Goal: Task Accomplishment & Management: Complete application form

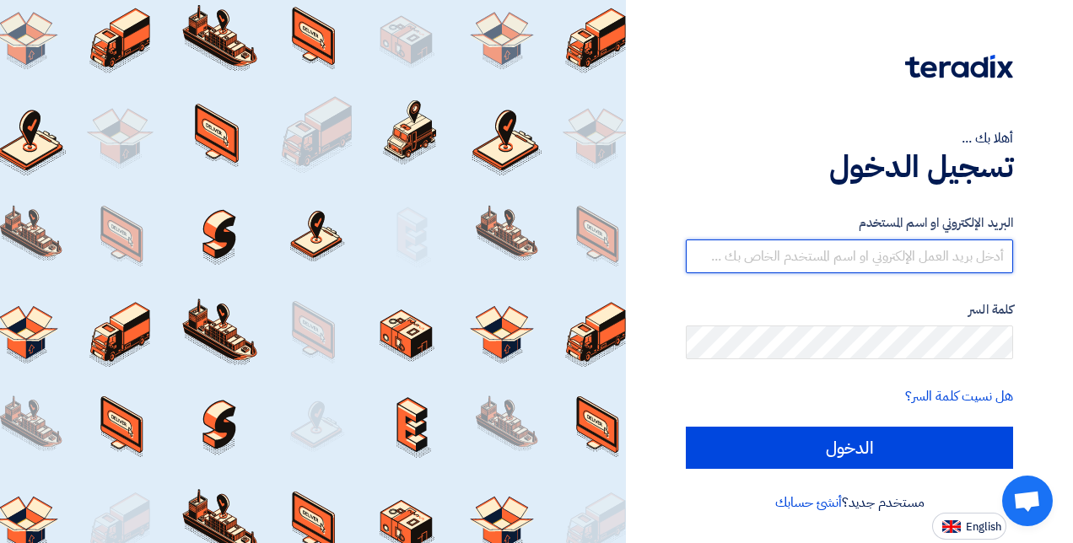
click at [769, 248] on input "text" at bounding box center [849, 257] width 327 height 34
paste input "[EMAIL_ADDRESS][DOMAIN_NAME]"
type input "[EMAIL_ADDRESS][DOMAIN_NAME]"
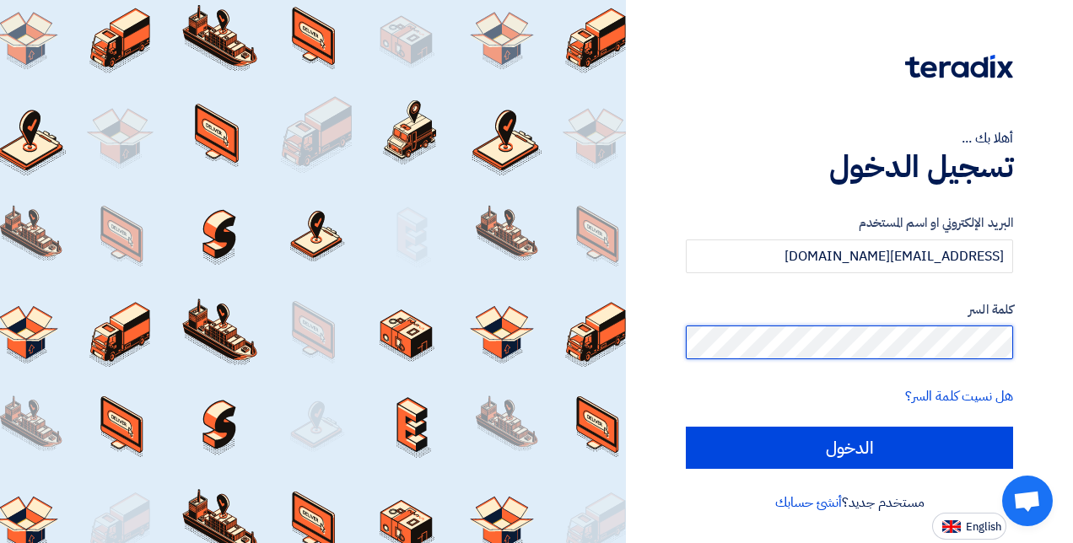
click at [686, 427] on input "الدخول" at bounding box center [849, 448] width 327 height 42
type input "Sign in"
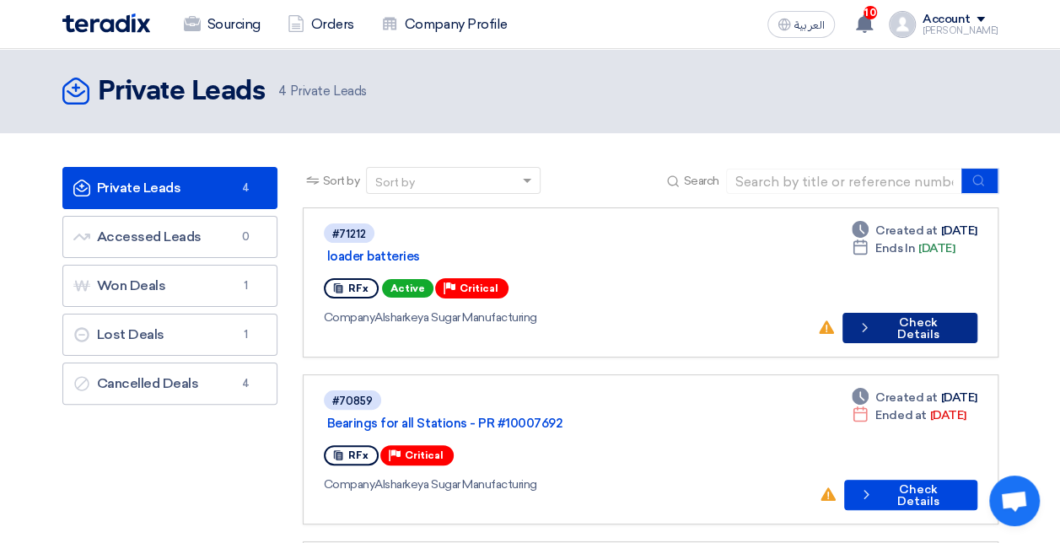
click at [897, 313] on button "Check details Check Details" at bounding box center [910, 328] width 134 height 30
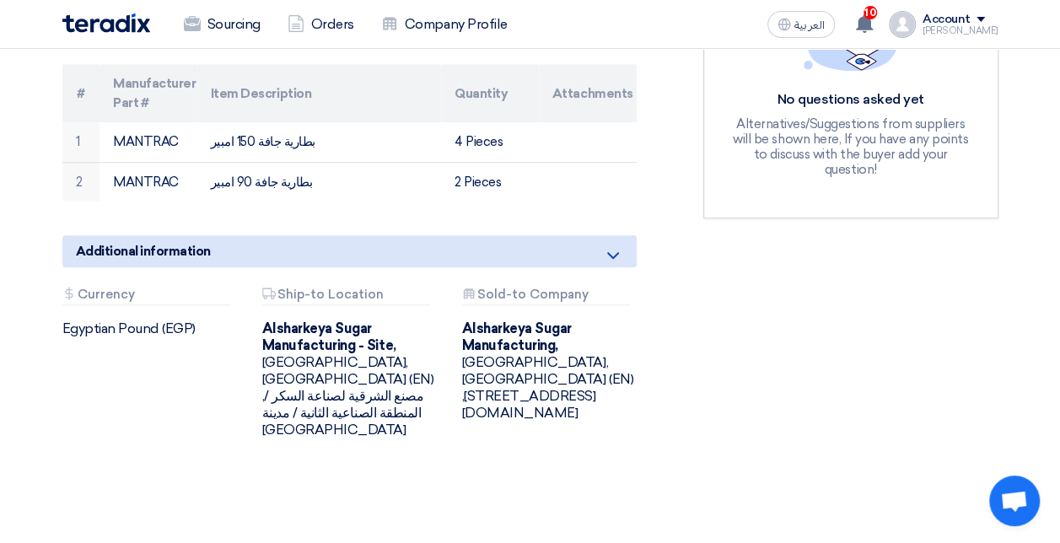
scroll to position [267, 0]
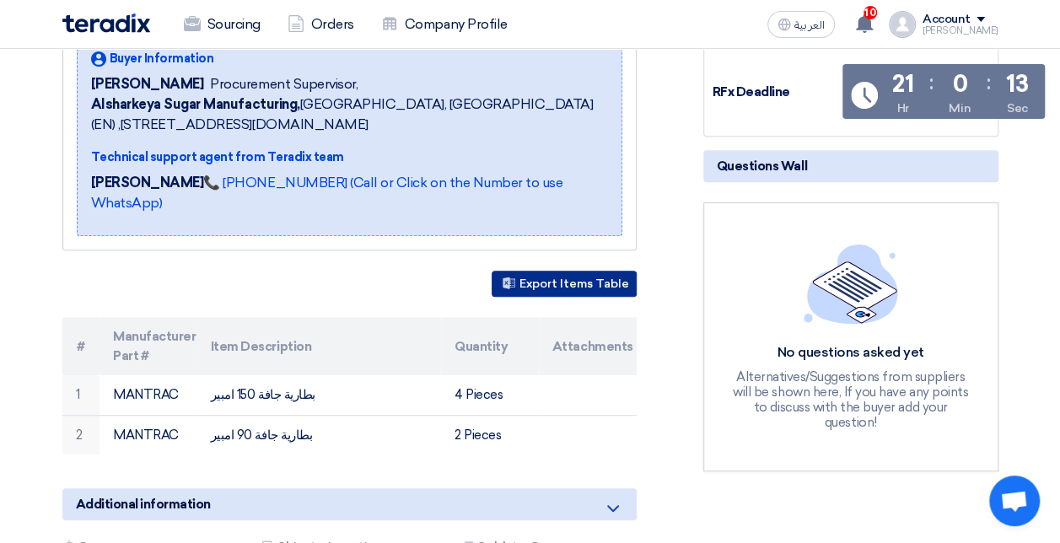
click at [595, 271] on button "Export Items Table" at bounding box center [564, 284] width 145 height 26
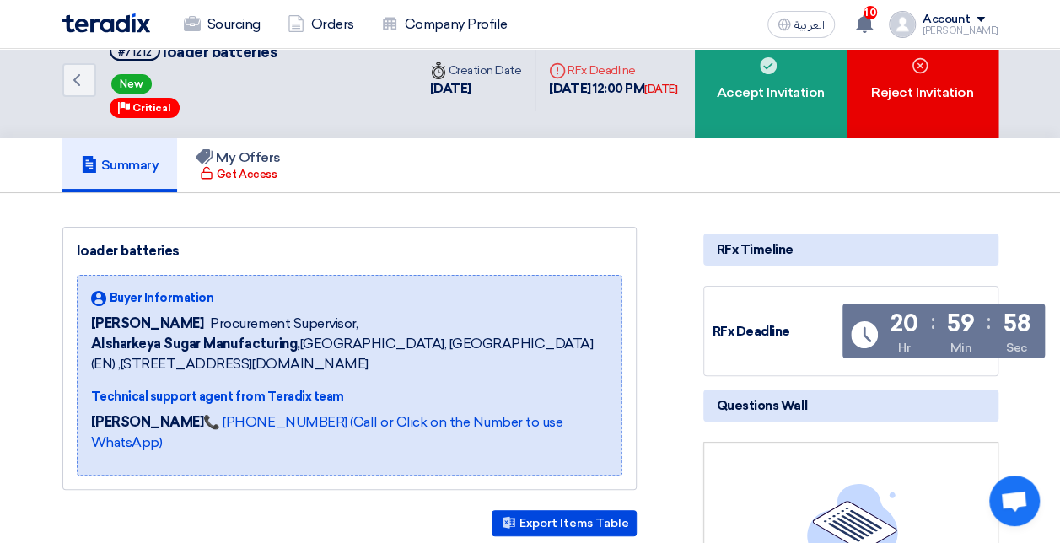
scroll to position [0, 0]
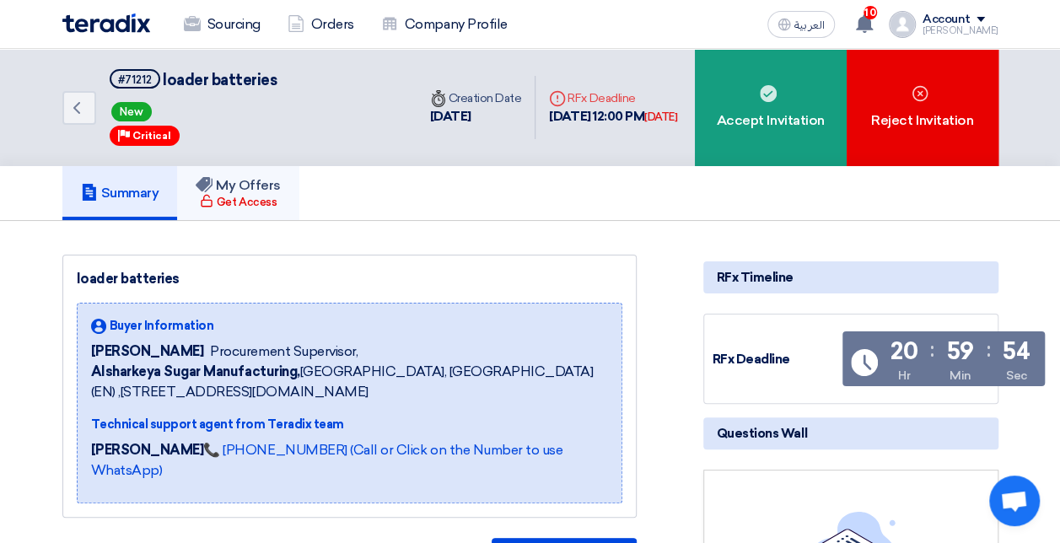
click at [228, 189] on h5 "My Offers" at bounding box center [238, 185] width 85 height 17
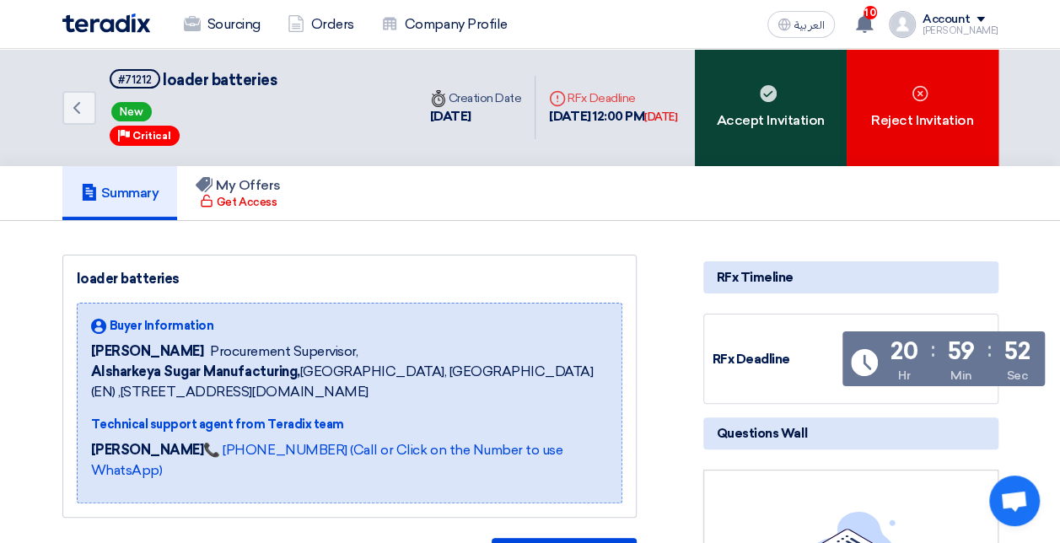
click at [747, 103] on div "Accept Invitation" at bounding box center [771, 107] width 152 height 117
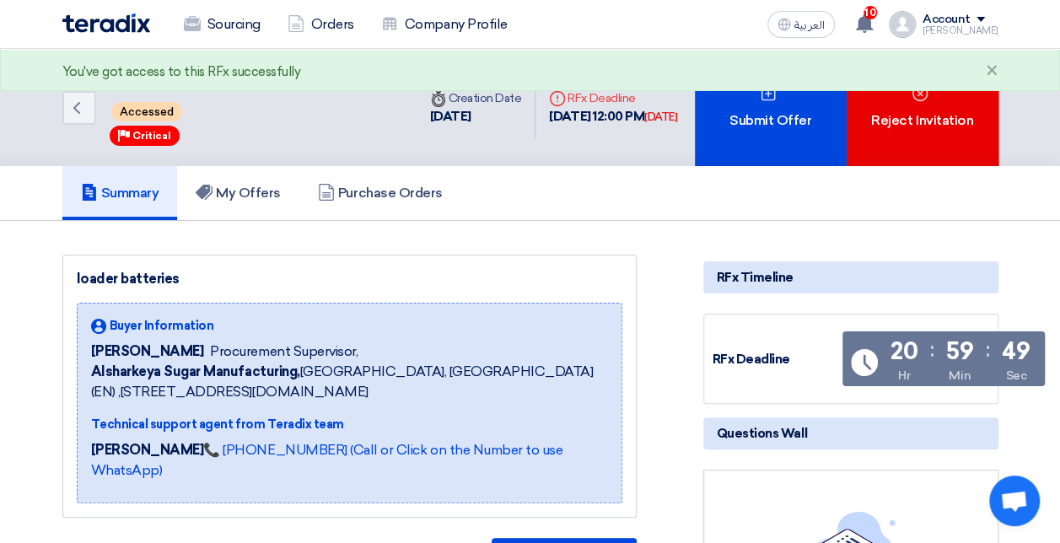
click at [786, 85] on div "Submit Offer" at bounding box center [771, 107] width 152 height 117
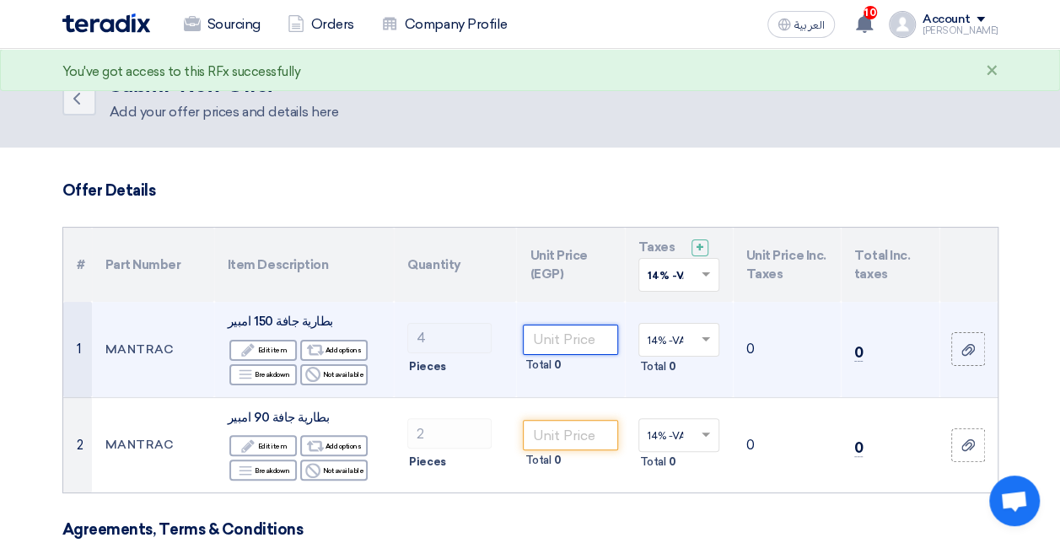
click at [564, 332] on input "number" at bounding box center [570, 340] width 94 height 30
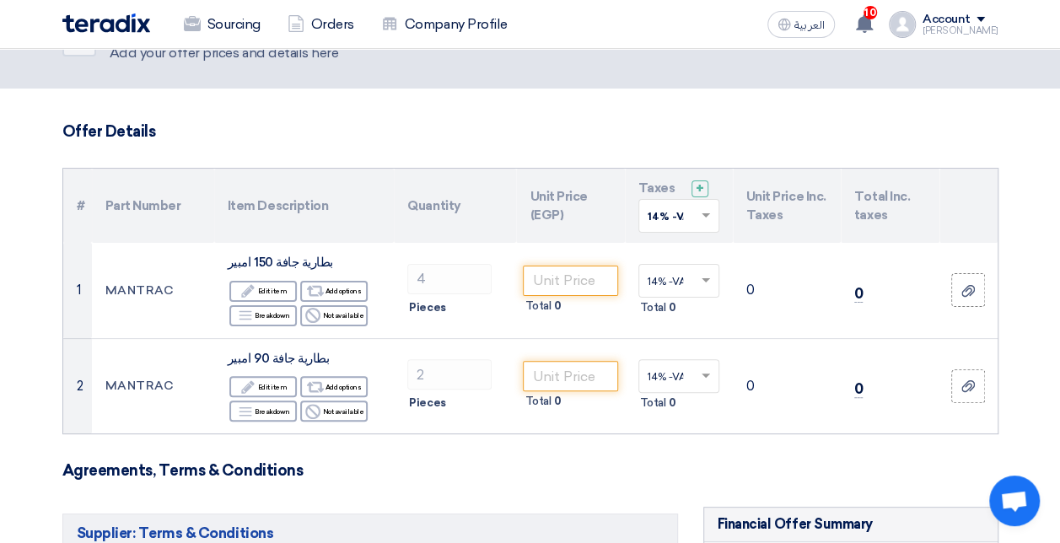
scroll to position [57, 0]
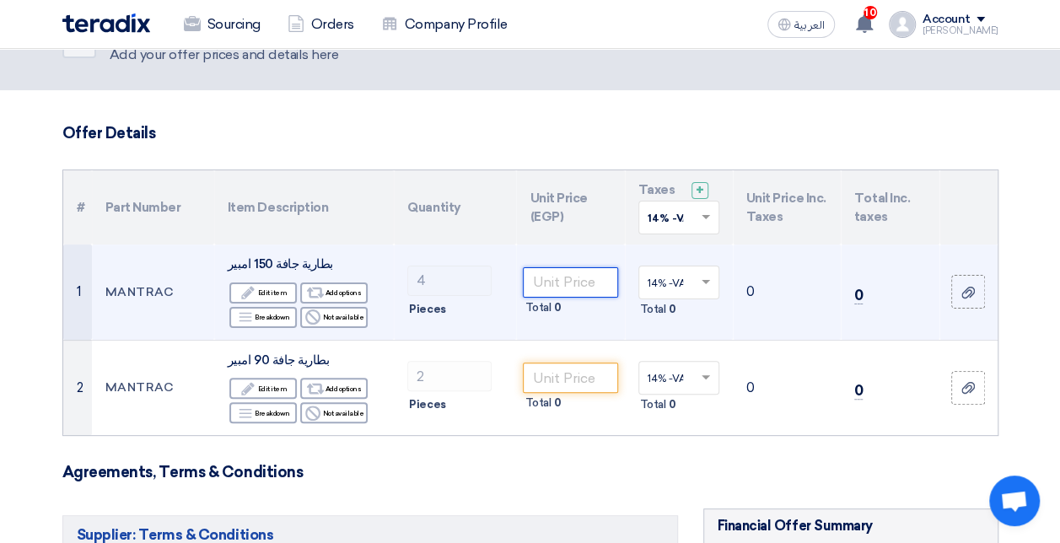
click at [560, 278] on input "number" at bounding box center [570, 282] width 94 height 30
paste input "9561.4"
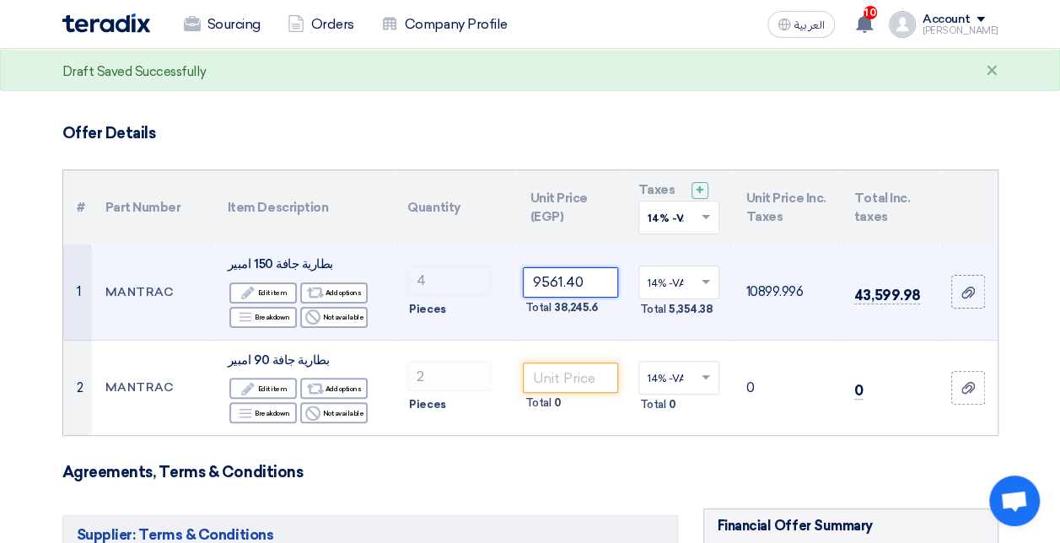
click at [590, 288] on input "9561.40" at bounding box center [570, 282] width 94 height 30
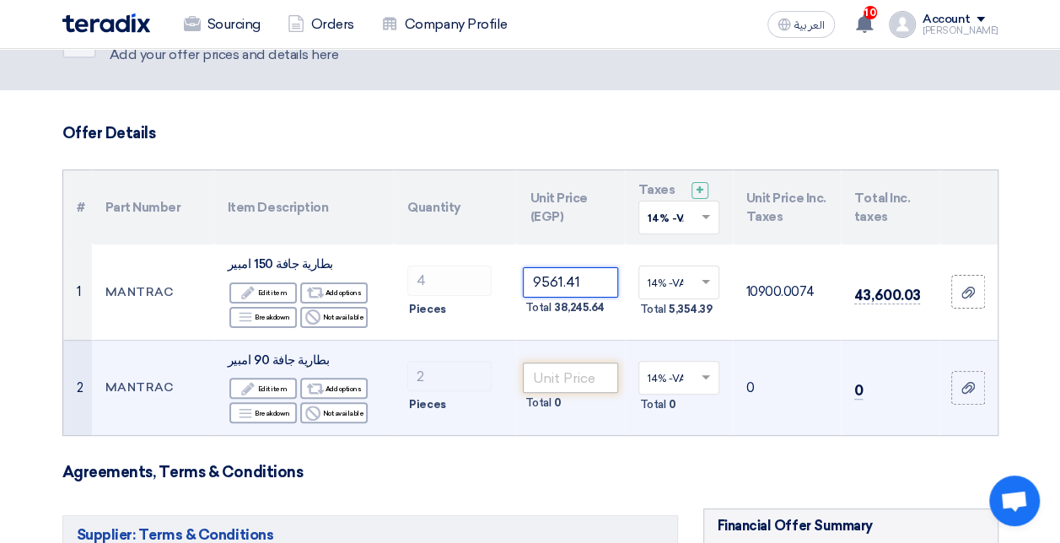
type input "9561.41"
click at [567, 377] on input "number" at bounding box center [570, 378] width 94 height 30
paste input "4298.24"
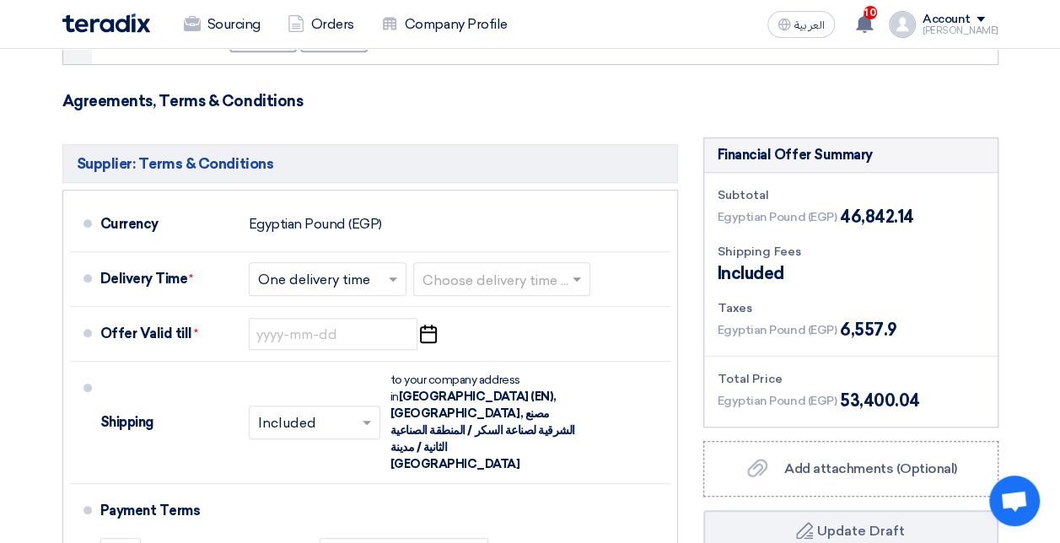
scroll to position [445, 0]
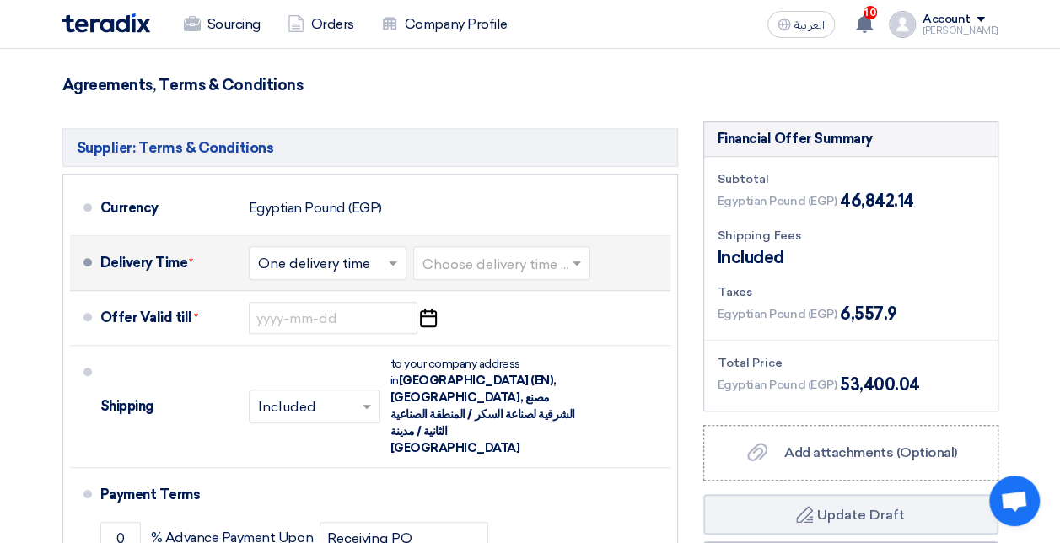
type input "4298.25"
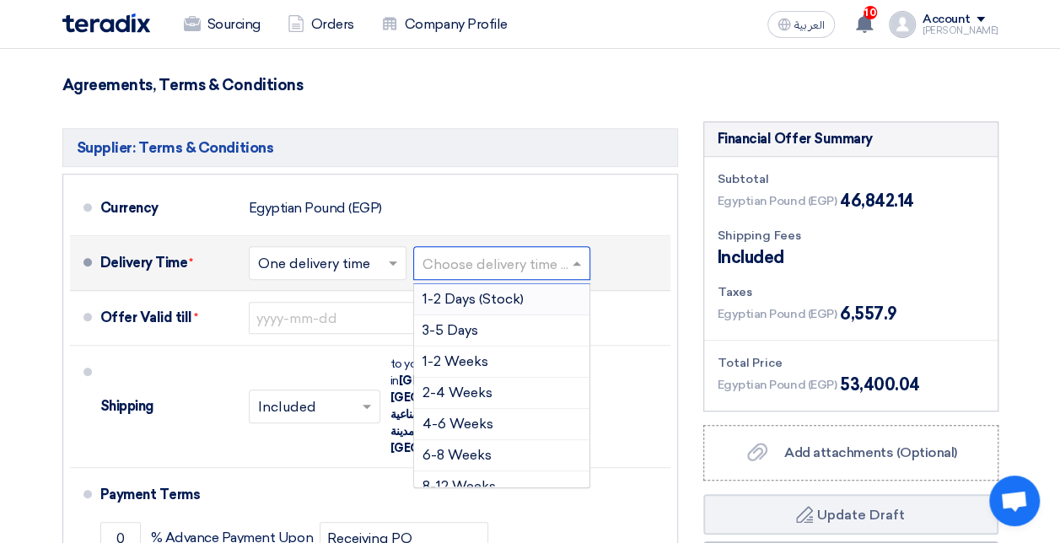
click at [579, 274] on div "Choose delivery time ..." at bounding box center [501, 263] width 177 height 34
click at [487, 332] on div "3-5 Days" at bounding box center [501, 331] width 175 height 31
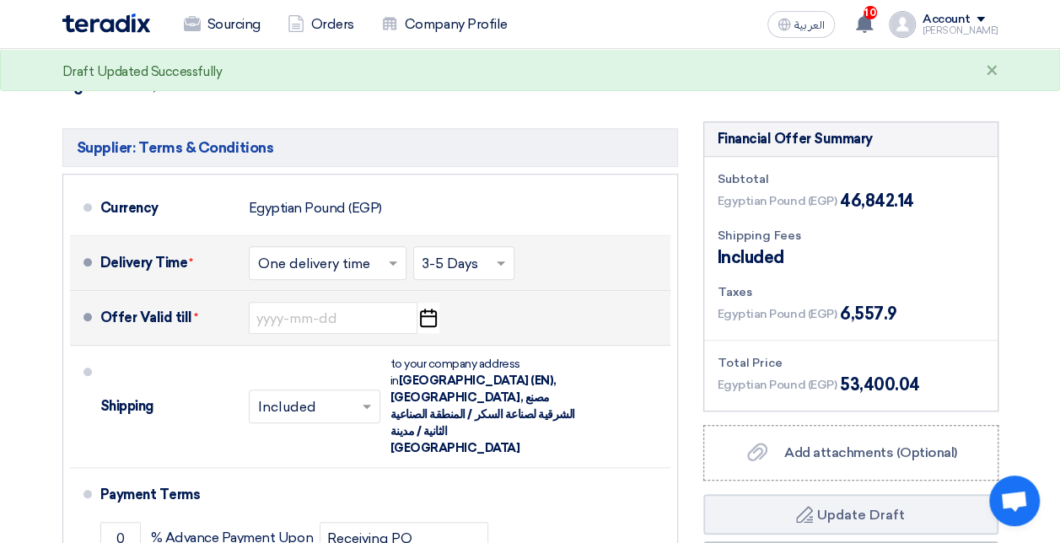
click at [423, 316] on use "button" at bounding box center [428, 318] width 17 height 19
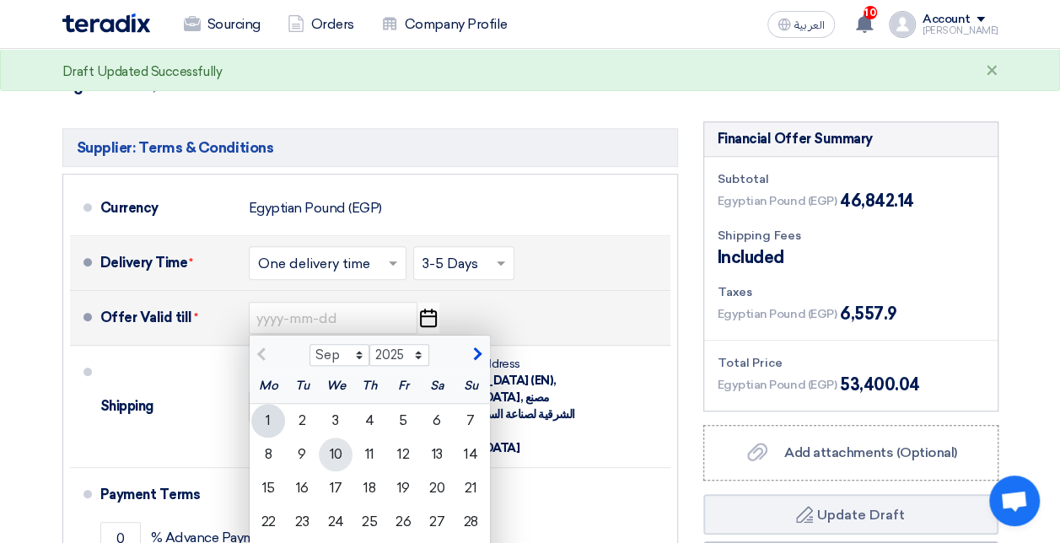
click at [341, 453] on div "10" at bounding box center [336, 455] width 34 height 34
type input "[DATE]"
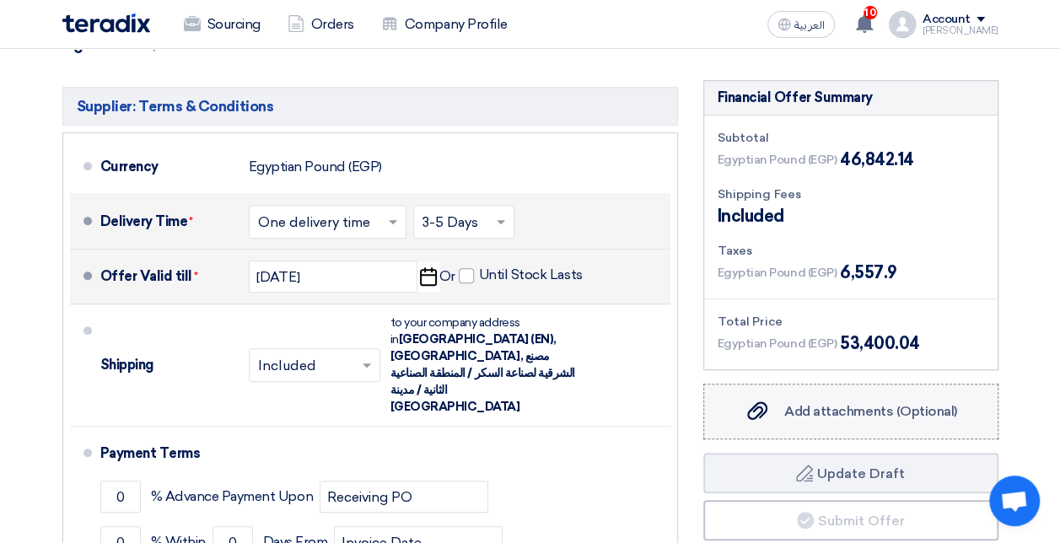
scroll to position [483, 0]
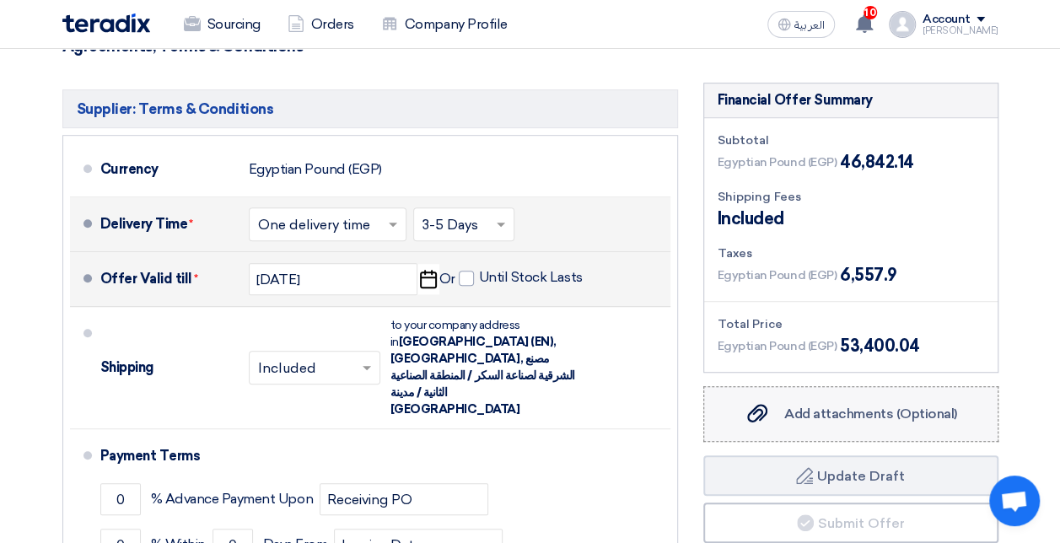
click at [824, 400] on label "Add attachments (Optional) Add attachments (Optional)" at bounding box center [851, 414] width 295 height 56
click at [0, 0] on input "Add attachments (Optional) Add attachments (Optional)" at bounding box center [0, 0] width 0 height 0
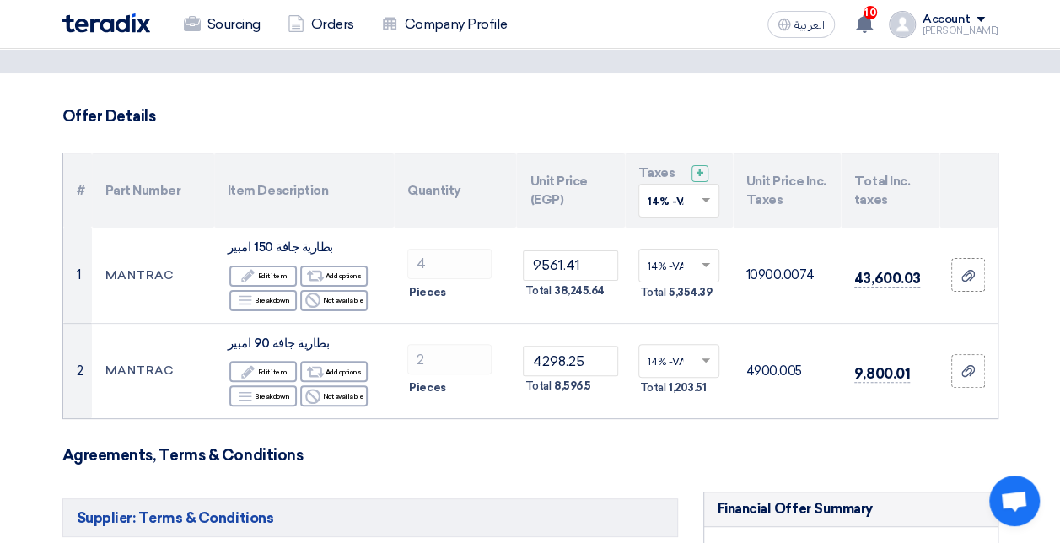
scroll to position [67, 0]
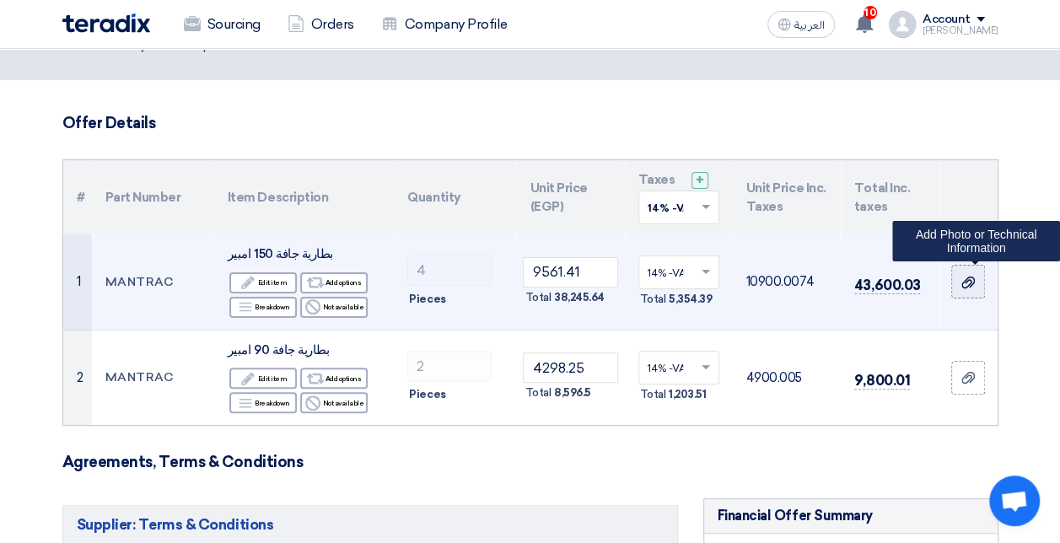
click at [970, 286] on use at bounding box center [968, 282] width 13 height 12
click at [0, 0] on input "file" at bounding box center [0, 0] width 0 height 0
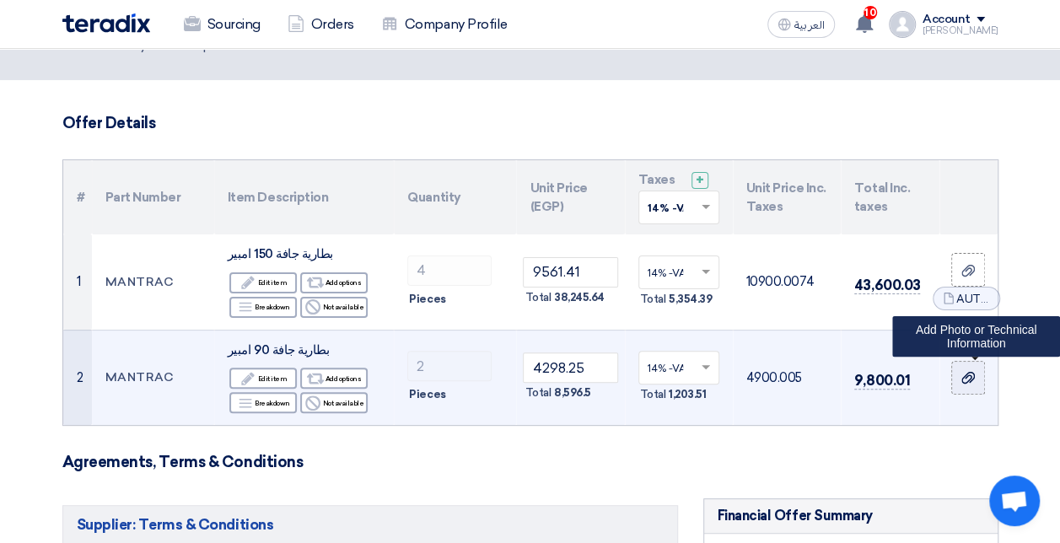
click at [977, 383] on div at bounding box center [968, 378] width 17 height 19
click at [0, 0] on input "file" at bounding box center [0, 0] width 0 height 0
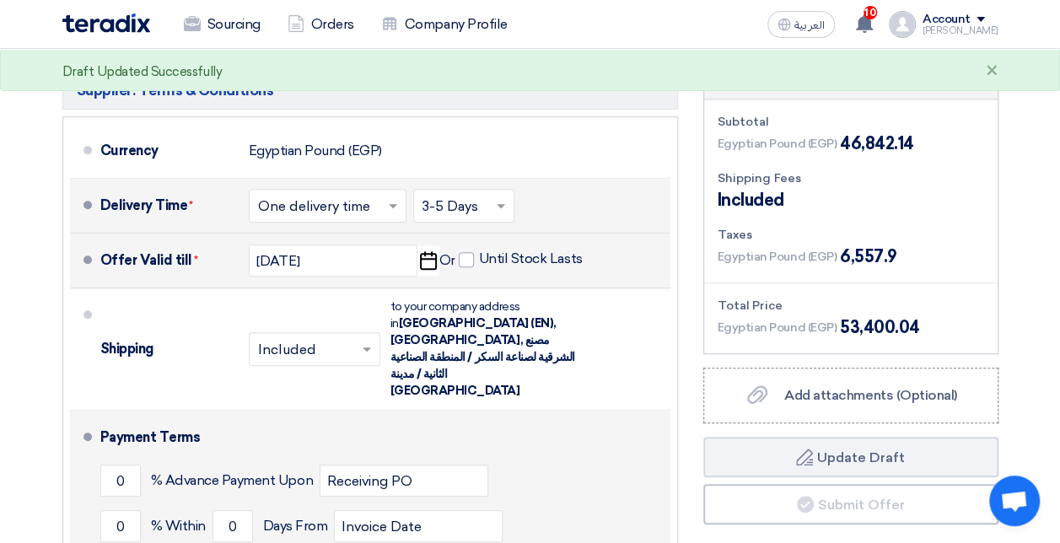
scroll to position [650, 0]
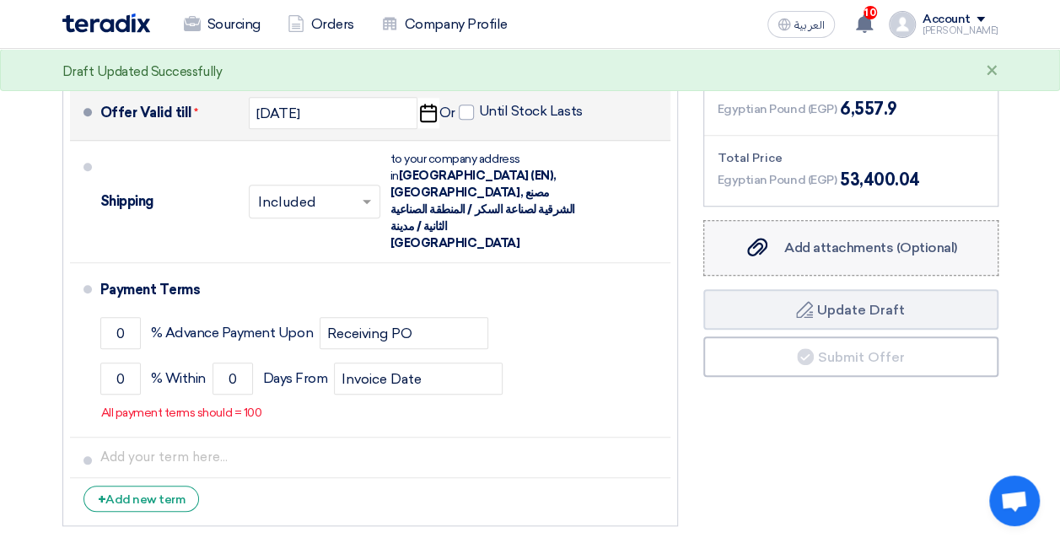
click at [774, 249] on div "Add attachments (Optional) Add attachments (Optional)" at bounding box center [850, 248] width 213 height 20
click at [0, 0] on input "Add attachments (Optional) Add attachments (Optional)" at bounding box center [0, 0] width 0 height 0
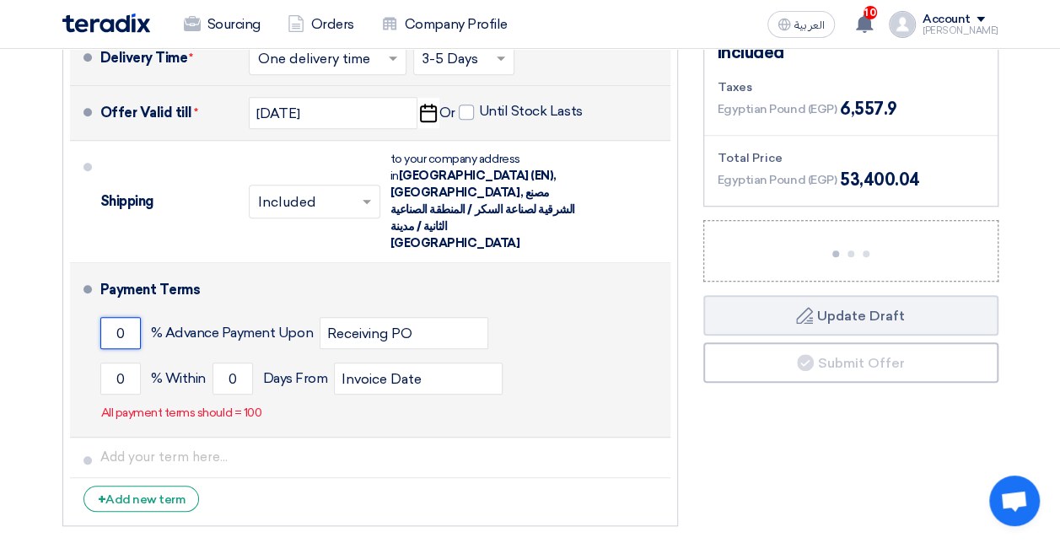
click at [130, 317] on input "0" at bounding box center [120, 333] width 40 height 32
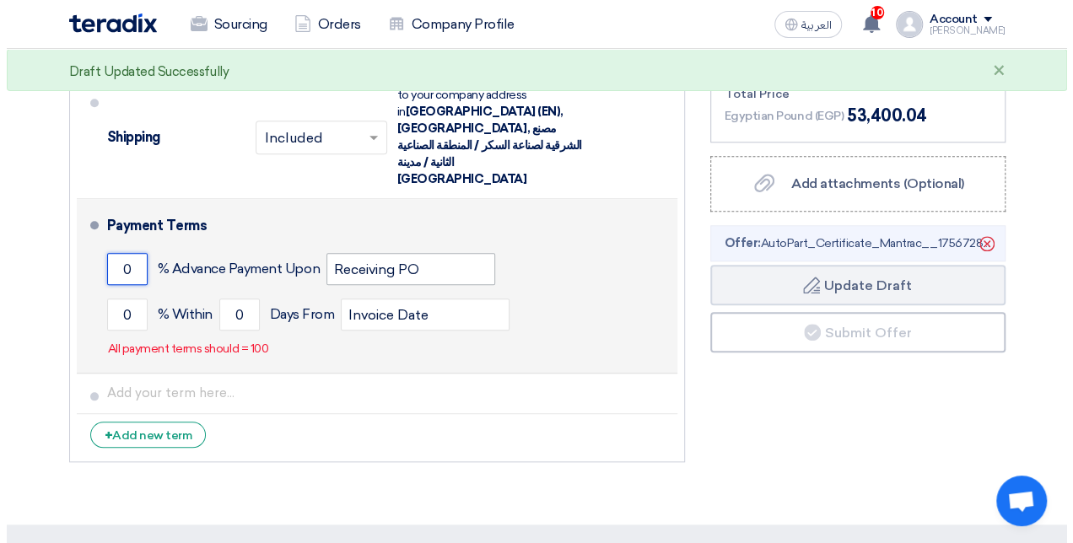
scroll to position [714, 0]
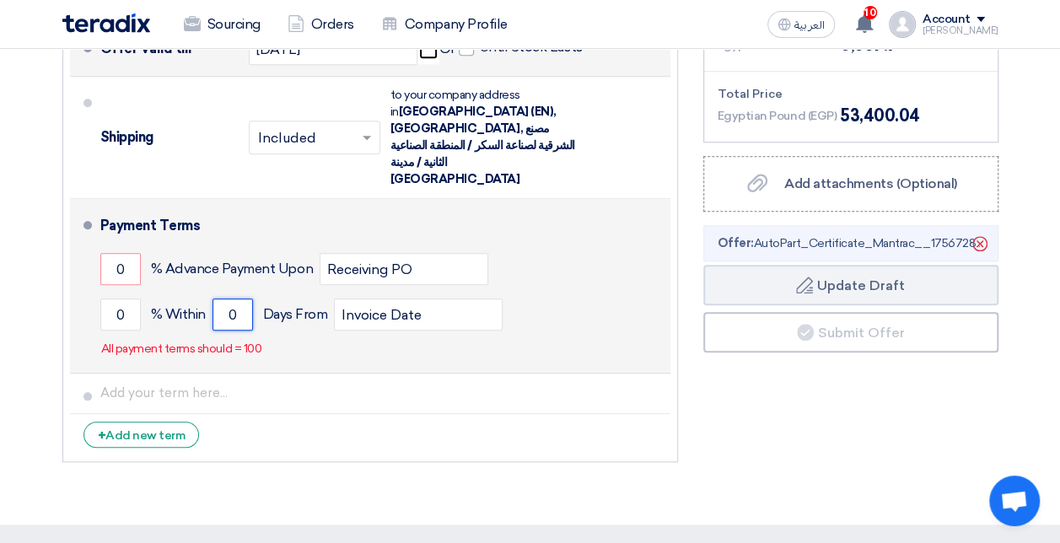
click at [233, 299] on input "0" at bounding box center [233, 315] width 40 height 32
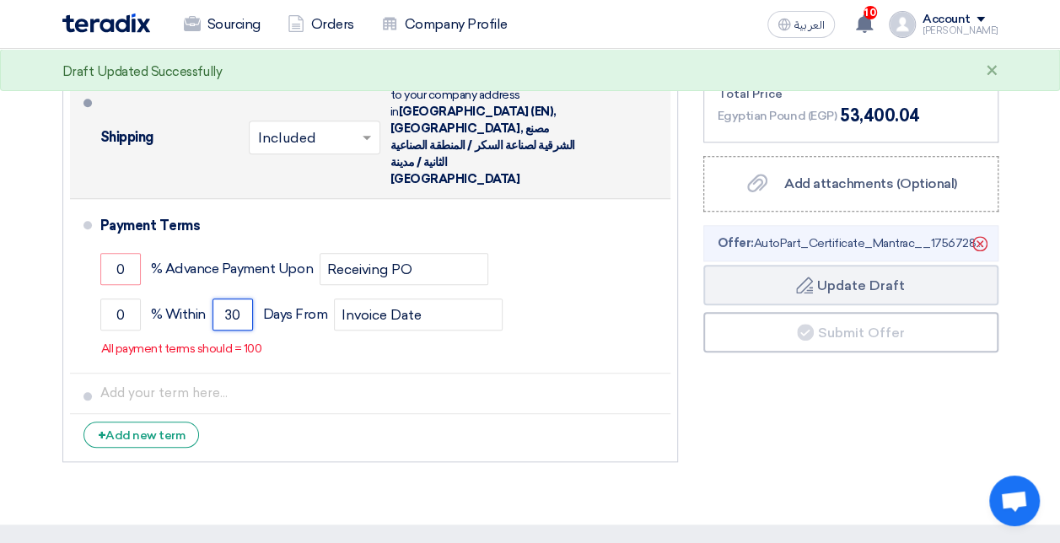
type input "30"
click at [623, 113] on div "Shipping × Included × to your company address in [GEOGRAPHIC_DATA] (EN), [GEOGR…" at bounding box center [382, 138] width 564 height 108
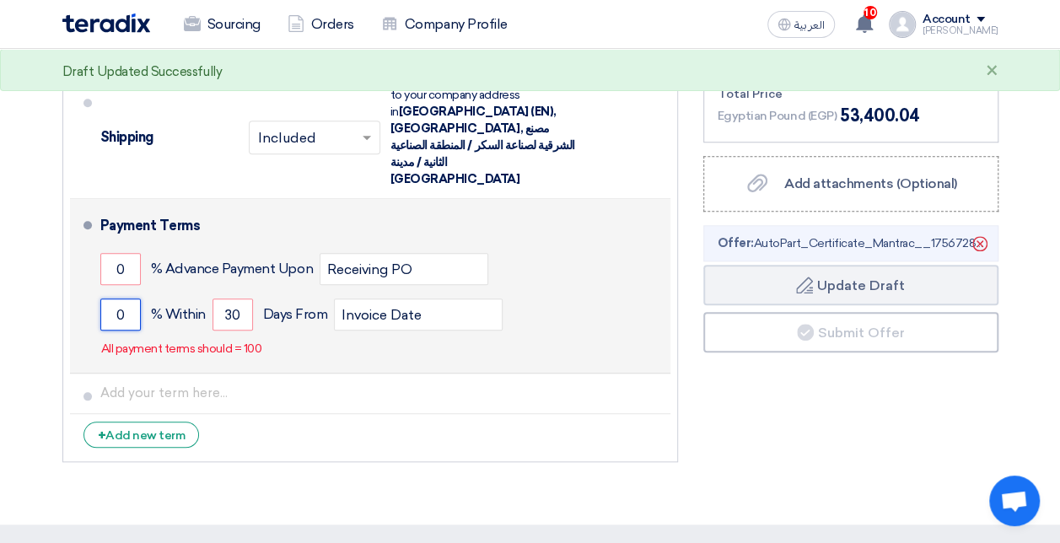
click at [129, 299] on input "0" at bounding box center [120, 315] width 40 height 32
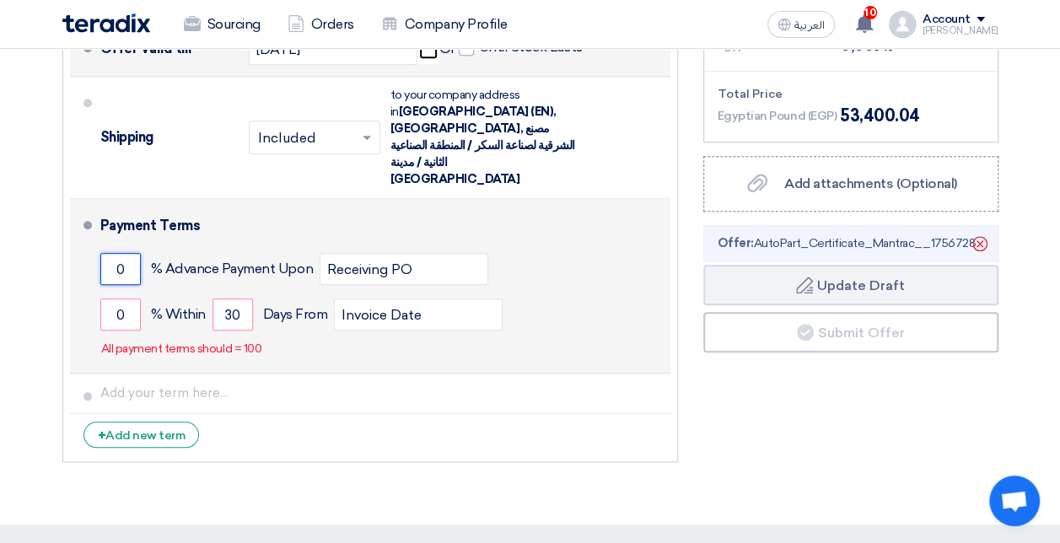
click at [121, 253] on input "0" at bounding box center [120, 269] width 40 height 32
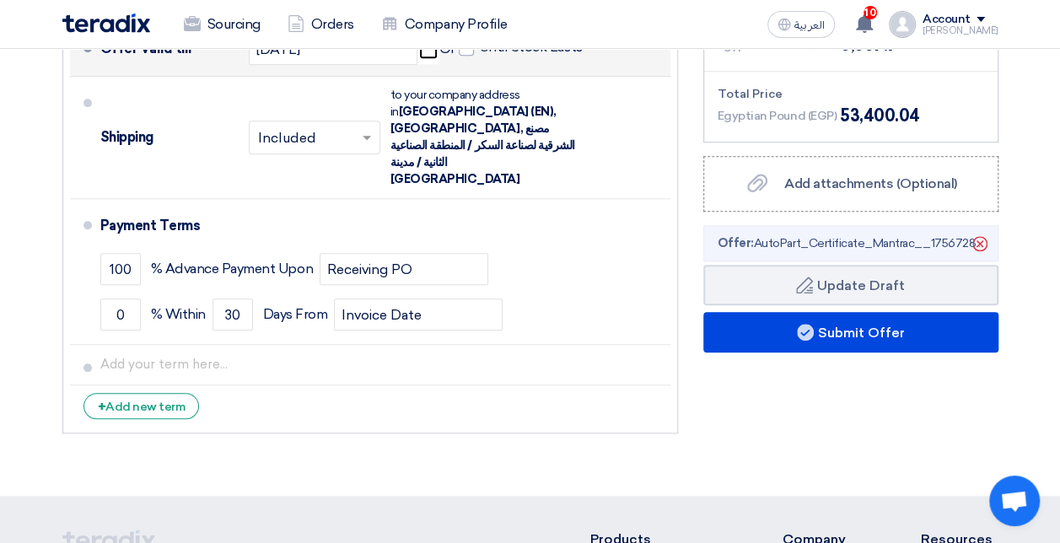
click at [688, 389] on div "Supplier: Terms & Conditions Currency Egyptian Pound (EGP) Delivery Time * Choo…" at bounding box center [370, 147] width 641 height 590
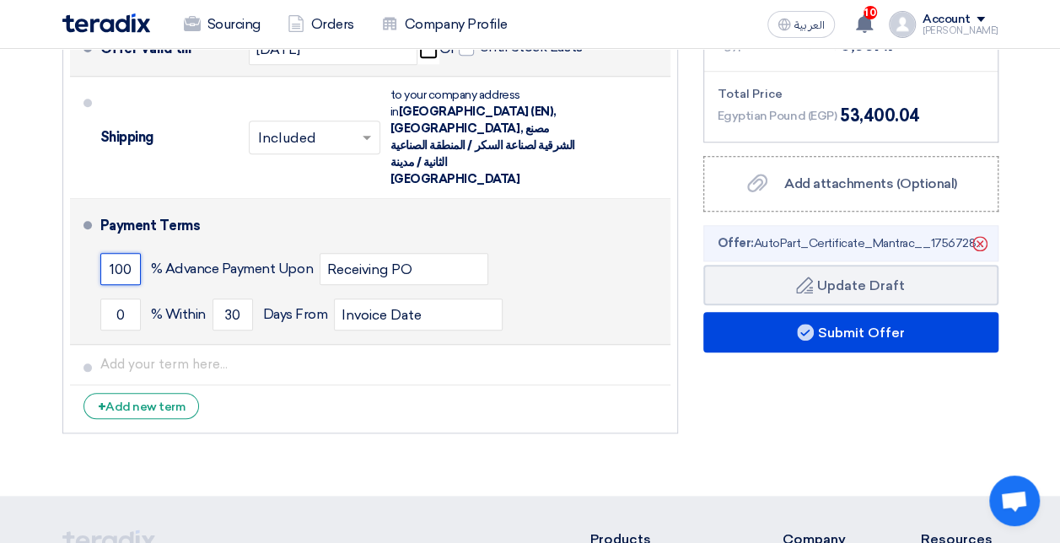
click at [132, 253] on input "100" at bounding box center [120, 269] width 40 height 32
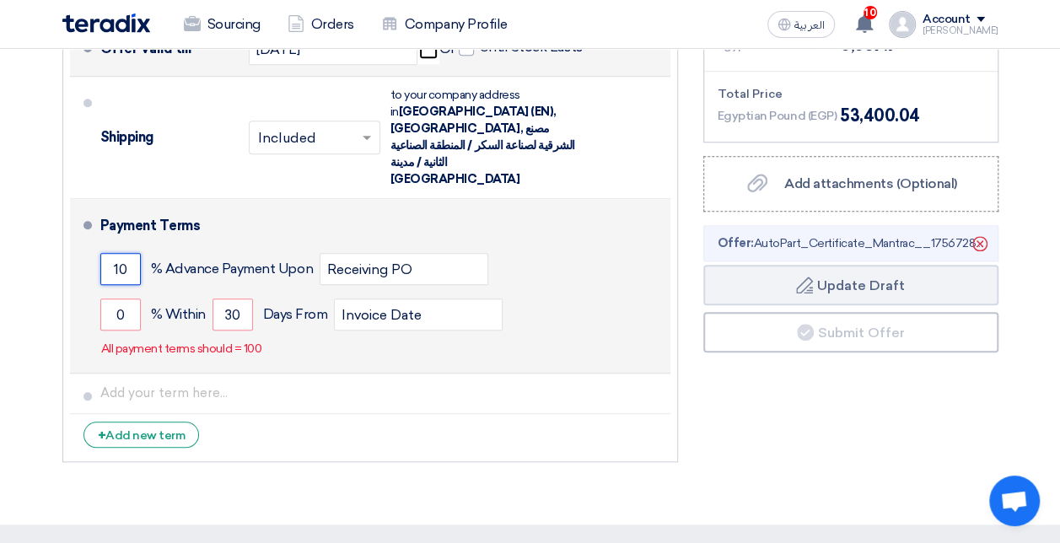
type input "1"
type input "0"
click at [133, 299] on input "0" at bounding box center [120, 315] width 40 height 32
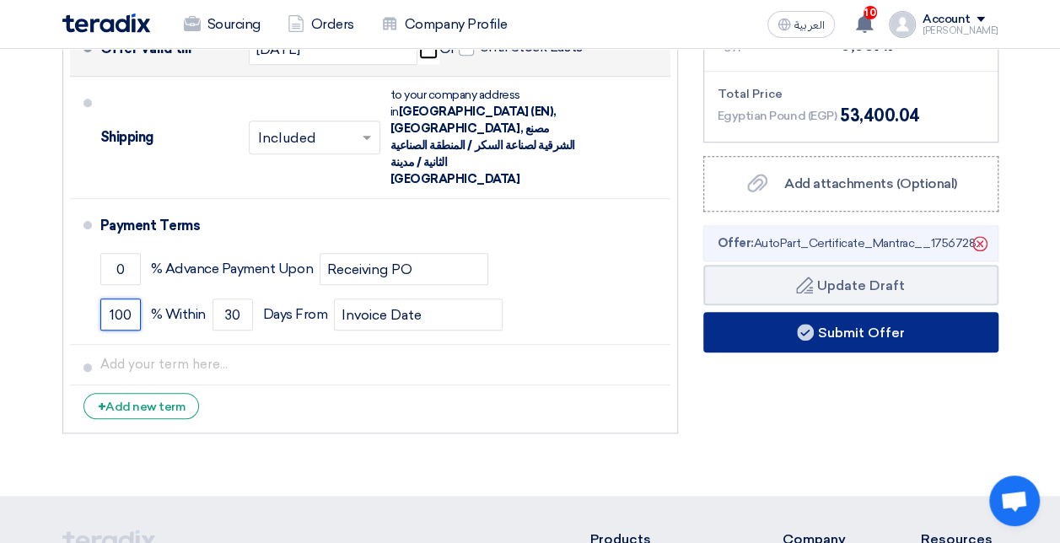
type input "100"
click at [783, 334] on button "Submit Offer" at bounding box center [851, 332] width 295 height 40
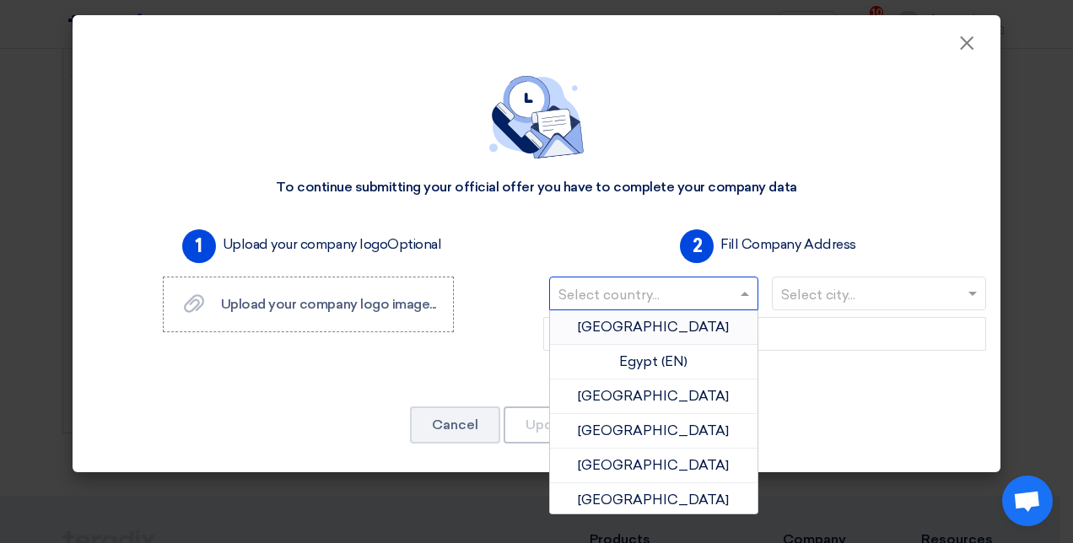
click at [605, 293] on input "text" at bounding box center [645, 296] width 174 height 28
click at [640, 326] on span "[GEOGRAPHIC_DATA]" at bounding box center [653, 327] width 151 height 16
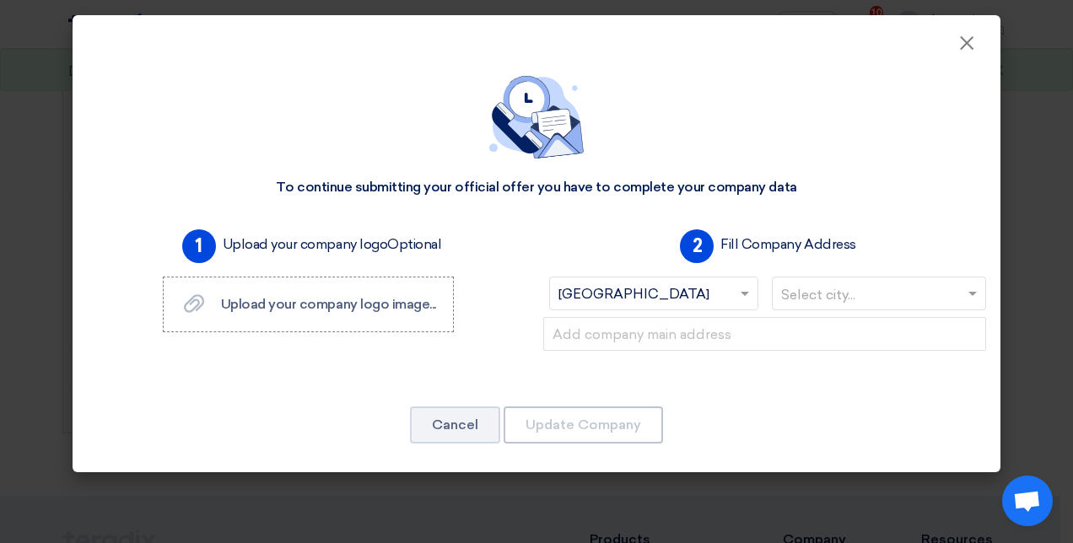
click at [886, 300] on input "text" at bounding box center [871, 296] width 180 height 28
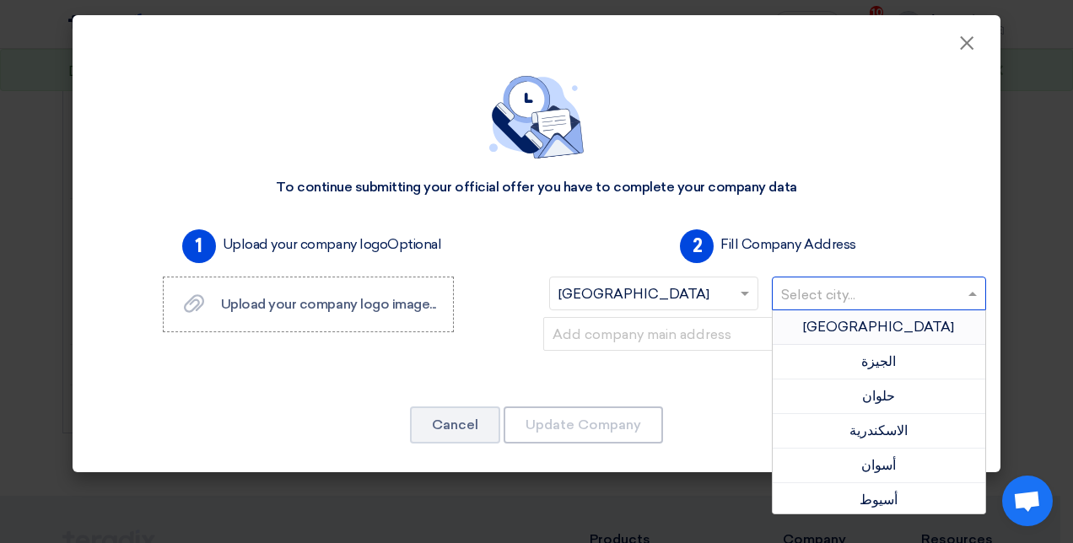
click at [851, 327] on span "[GEOGRAPHIC_DATA]" at bounding box center [878, 327] width 151 height 16
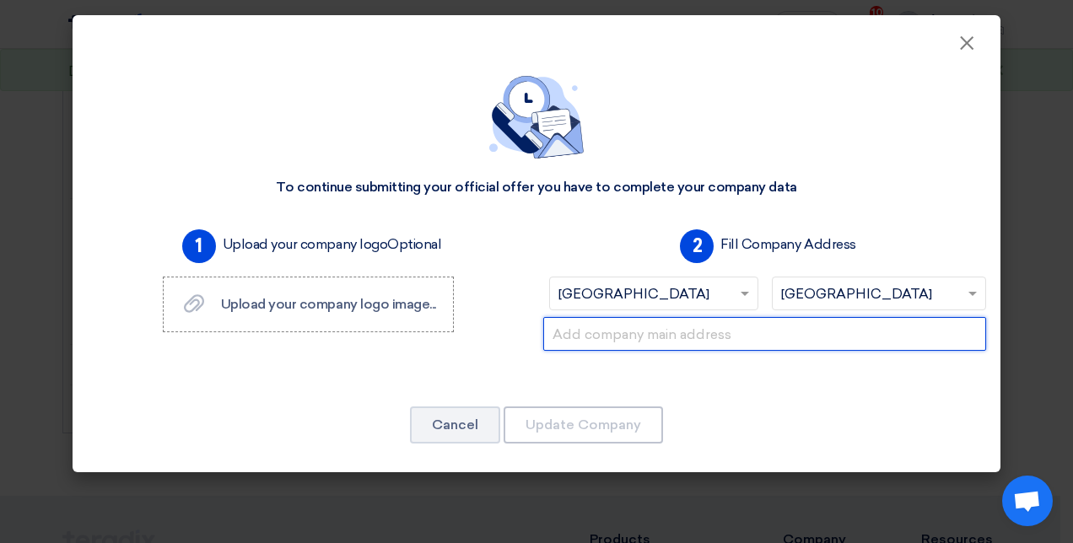
click at [737, 338] on input "text" at bounding box center [764, 334] width 443 height 34
click at [634, 337] on input "text" at bounding box center [764, 334] width 443 height 34
click at [704, 331] on input "text" at bounding box center [764, 334] width 443 height 34
paste input "Pyramids Industrial Parks (PIP), [STREET_ADDRESS]"
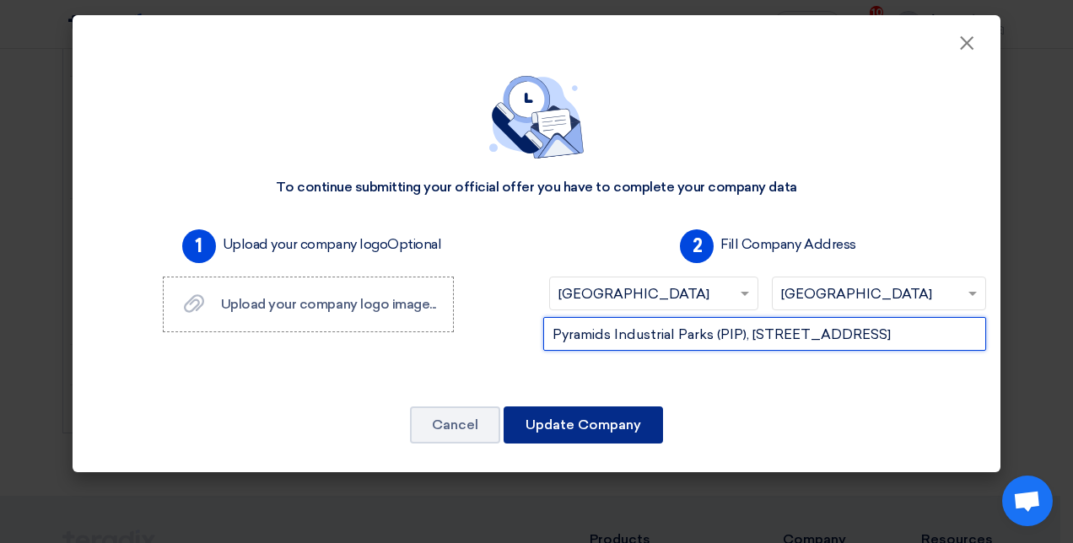
type input "Pyramids Industrial Parks (PIP), [STREET_ADDRESS]"
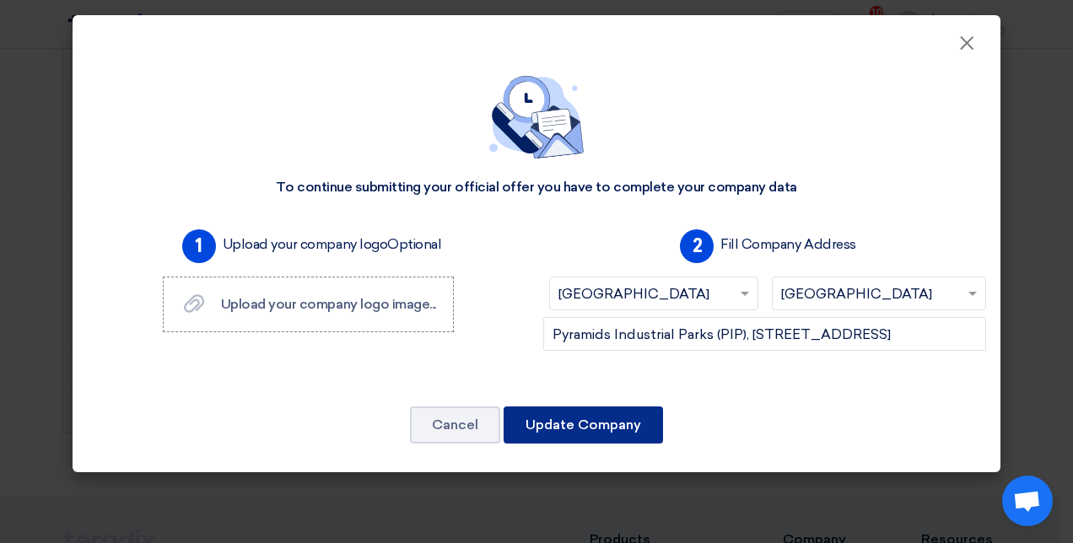
click at [596, 429] on button "Update Company" at bounding box center [583, 425] width 159 height 37
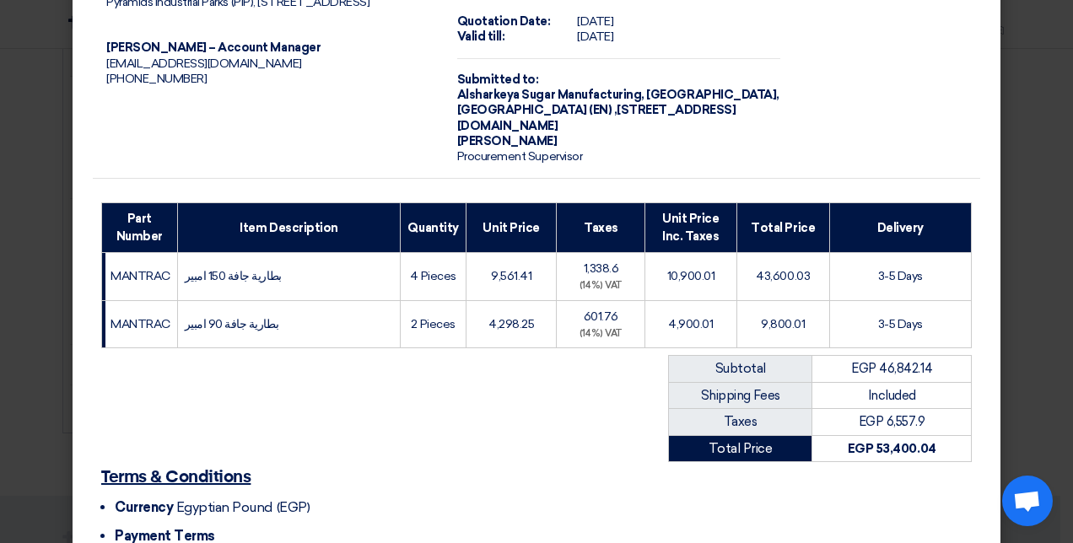
scroll to position [310, 0]
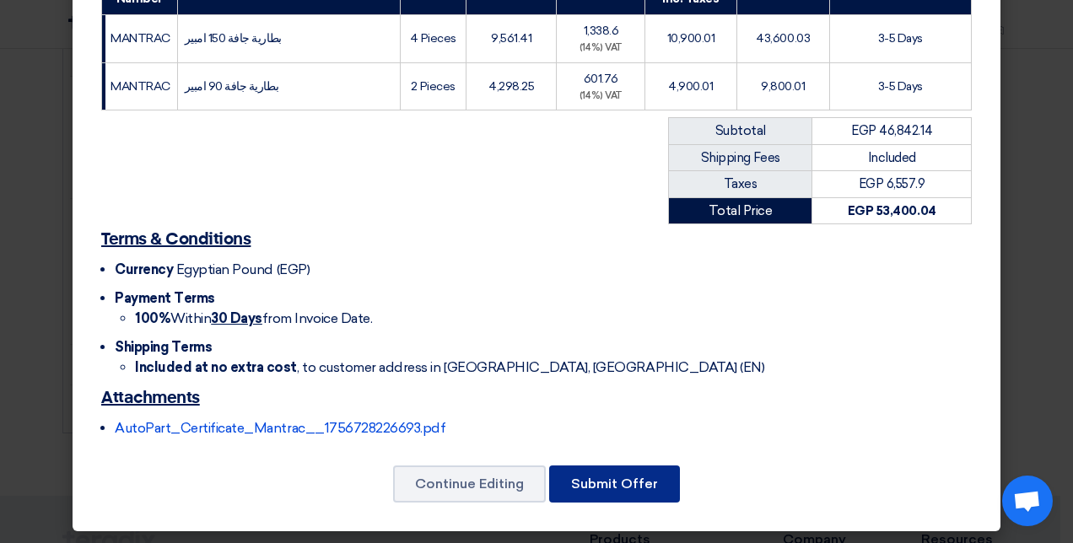
click at [594, 480] on button "Submit Offer" at bounding box center [614, 484] width 131 height 37
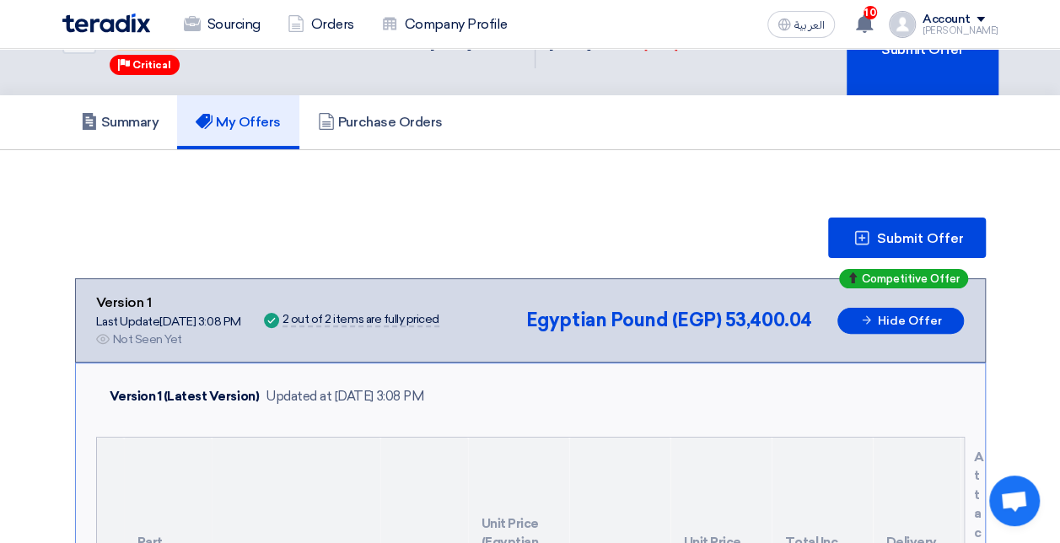
scroll to position [84, 0]
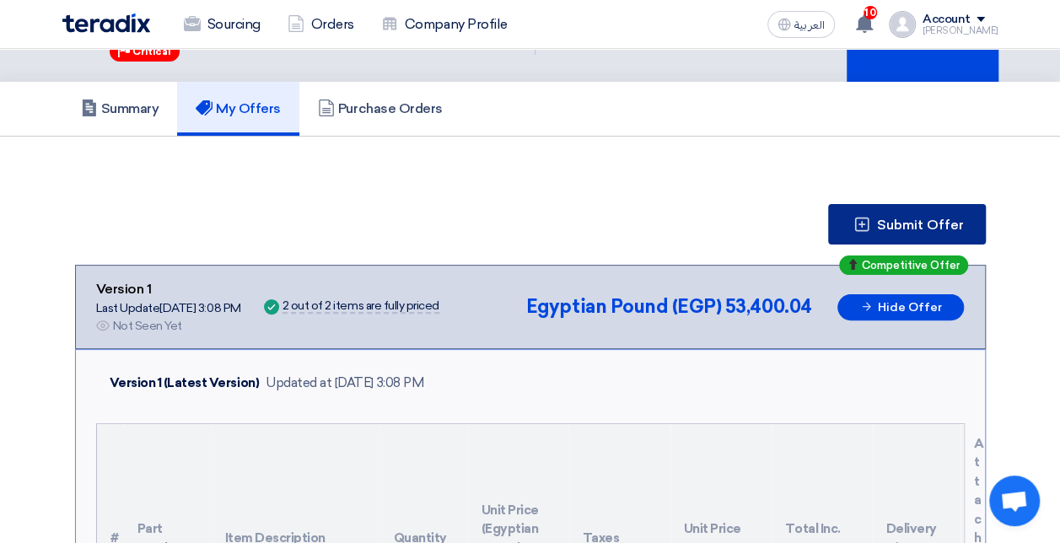
click at [852, 225] on button "Submit Offer" at bounding box center [907, 224] width 158 height 40
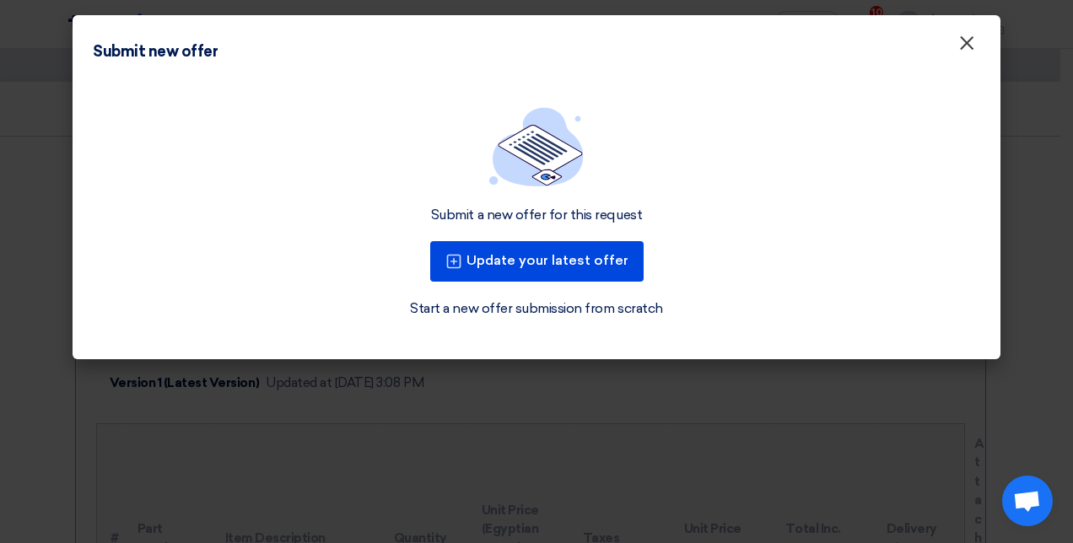
click at [963, 45] on span "×" at bounding box center [966, 47] width 17 height 34
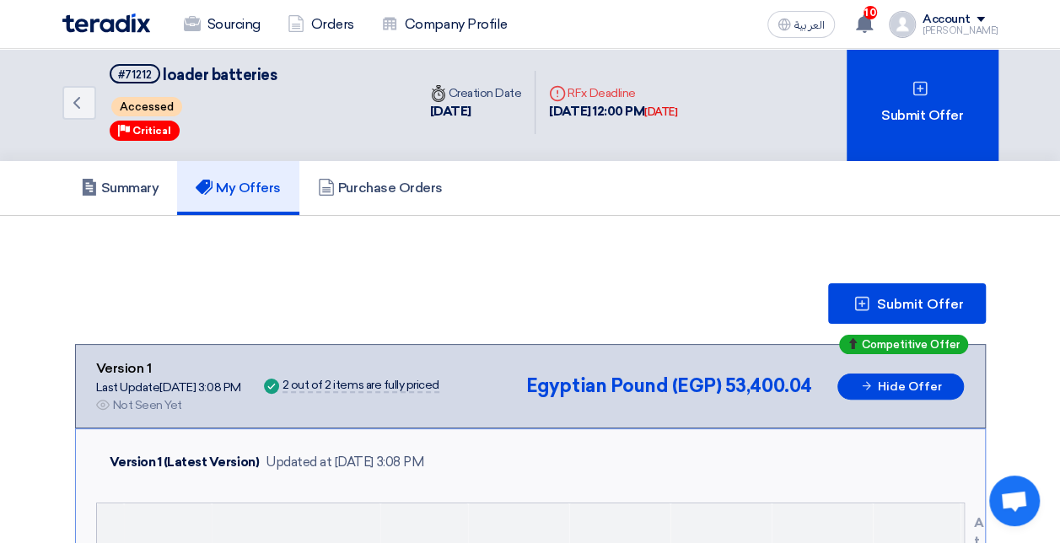
scroll to position [0, 0]
